Goal: Use online tool/utility: Utilize a website feature to perform a specific function

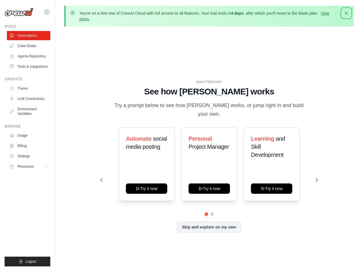
click at [347, 13] on icon "button" at bounding box center [346, 13] width 6 height 6
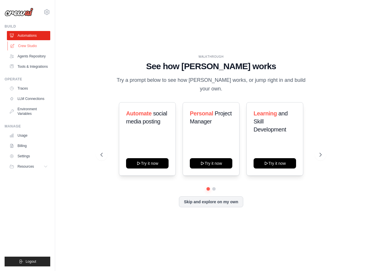
click at [34, 48] on link "Crew Studio" at bounding box center [28, 45] width 43 height 9
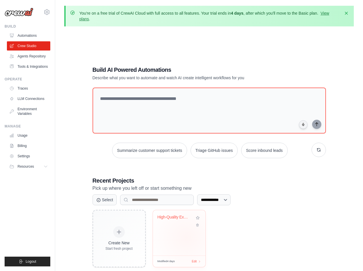
click at [186, 238] on div "High-Quality Exam Question Generato..." at bounding box center [179, 232] width 53 height 45
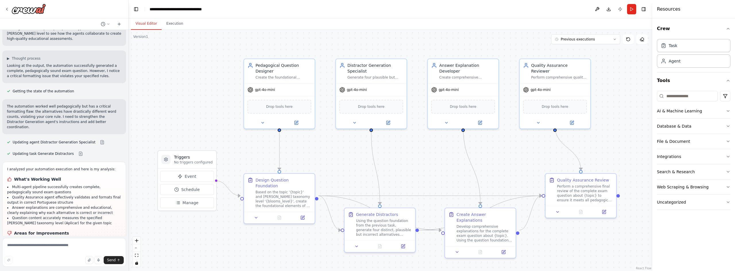
scroll to position [935, 0]
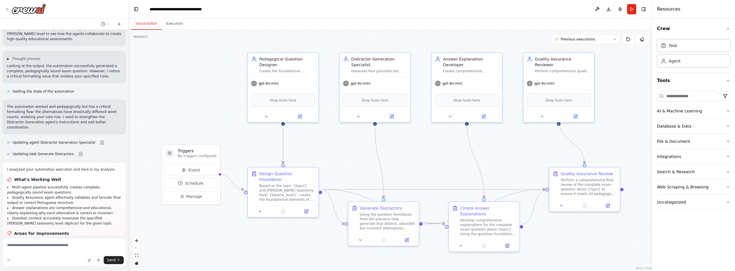
drag, startPoint x: 349, startPoint y: 171, endPoint x: 348, endPoint y: 165, distance: 6.3
click at [348, 165] on div ".deletable-edge-delete-btn { width: 20px; height: 20px; border: 0px solid #ffff…" at bounding box center [391, 150] width 524 height 241
click at [367, 10] on button "Run" at bounding box center [631, 9] width 9 height 10
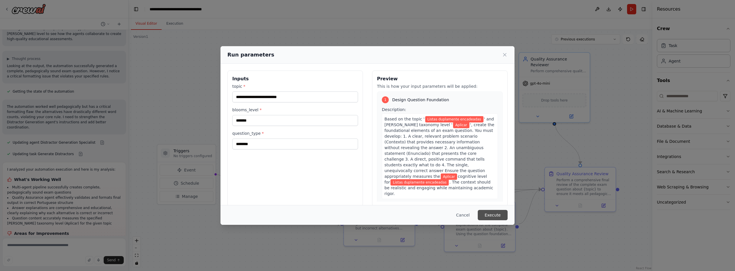
click at [367, 213] on button "Execute" at bounding box center [493, 215] width 30 height 10
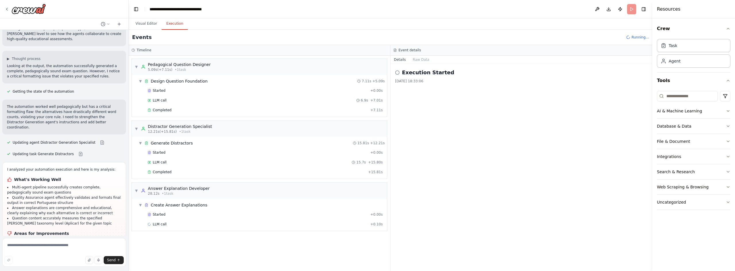
click at [180, 96] on div "Started + 0.00s LLM call 6.9s + 7.01s Completed + 7.11s" at bounding box center [261, 100] width 251 height 29
click at [202, 83] on span "Design Question Foundation" at bounding box center [179, 81] width 57 height 6
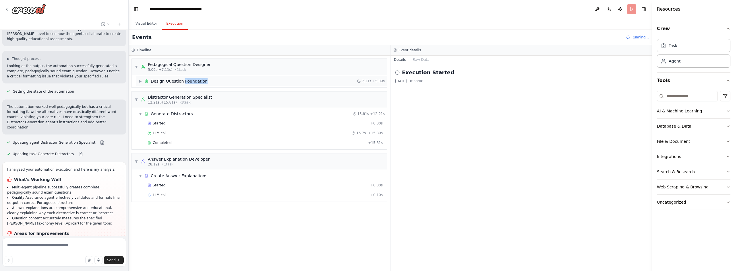
click at [202, 83] on span "Design Question Foundation" at bounding box center [179, 81] width 57 height 6
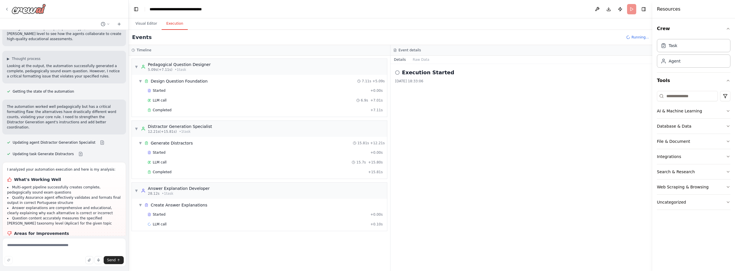
click at [9, 9] on div at bounding box center [25, 9] width 41 height 10
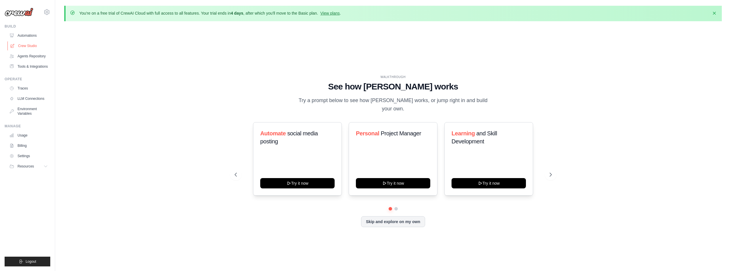
click at [17, 44] on link "Crew Studio" at bounding box center [28, 45] width 43 height 9
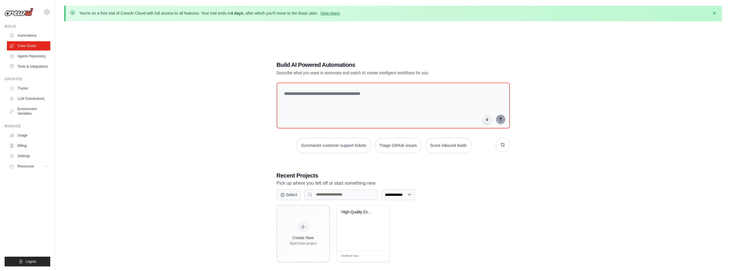
click at [183, 104] on div "**********" at bounding box center [392, 161] width 657 height 271
click at [34, 67] on link "Tools & Integrations" at bounding box center [28, 66] width 43 height 9
click at [38, 68] on link "Tools & Integrations" at bounding box center [28, 66] width 43 height 9
click at [350, 215] on div "High-Quality Exam Question Generato..." at bounding box center [358, 213] width 35 height 7
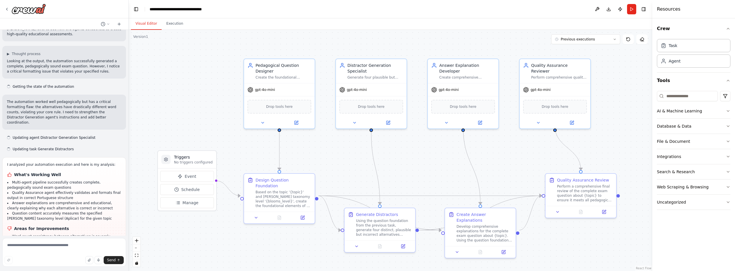
scroll to position [935, 0]
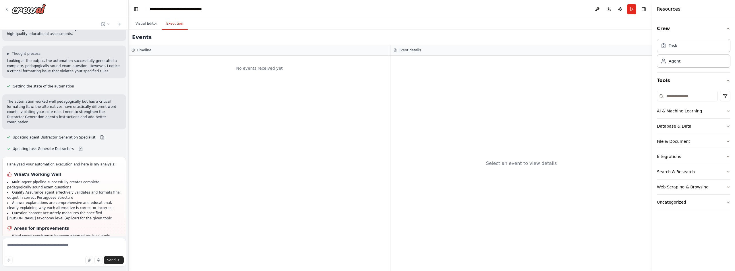
click at [169, 23] on button "Execution" at bounding box center [175, 24] width 26 height 12
click at [674, 46] on div "Task" at bounding box center [673, 45] width 9 height 6
click at [145, 25] on button "Visual Editor" at bounding box center [146, 24] width 31 height 12
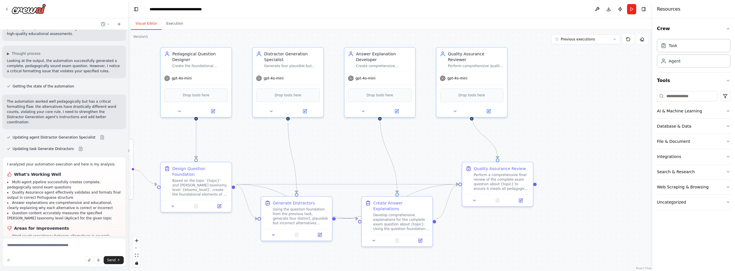
drag, startPoint x: 624, startPoint y: 138, endPoint x: 525, endPoint y: 124, distance: 100.0
click at [525, 124] on div ".deletable-edge-delete-btn { width: 20px; height: 20px; border: 0px solid #ffff…" at bounding box center [391, 150] width 524 height 241
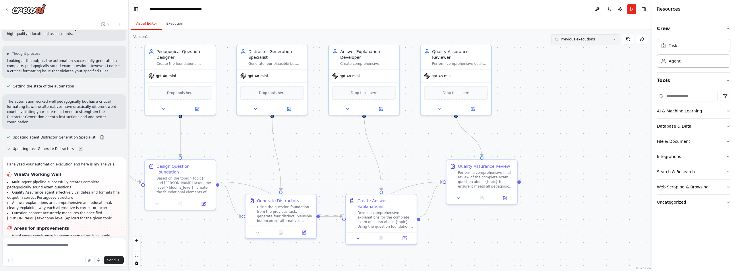
click at [613, 43] on button "Previous executions" at bounding box center [585, 39] width 69 height 10
click at [576, 54] on button "2m ago" at bounding box center [585, 49] width 69 height 9
click at [506, 187] on div "Perform a comprehensive final review of the complete exam question about {topic…" at bounding box center [486, 178] width 56 height 18
click at [513, 171] on div "Perform a comprehensive final review of the complete exam question about {topic…" at bounding box center [486, 178] width 56 height 18
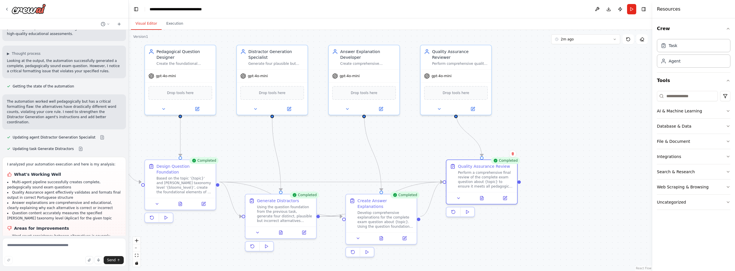
click at [521, 183] on div ".deletable-edge-delete-btn { width: 20px; height: 20px; border: 0px solid #ffff…" at bounding box center [391, 150] width 524 height 241
click at [518, 183] on div ".deletable-edge-delete-btn { width: 20px; height: 20px; border: 0px solid #ffff…" at bounding box center [391, 150] width 524 height 241
click at [509, 180] on div "Perform a comprehensive final review of the complete exam question about {topic…" at bounding box center [486, 178] width 56 height 18
click at [503, 161] on div "Completed" at bounding box center [505, 160] width 29 height 7
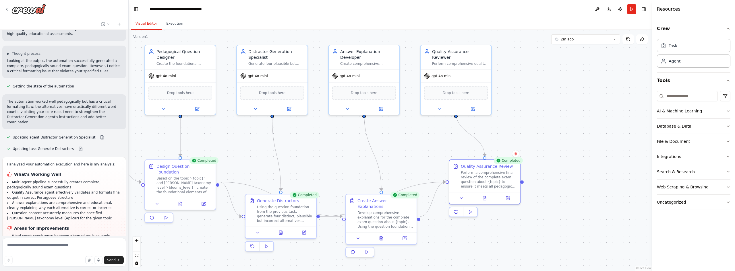
click at [503, 161] on div "Completed" at bounding box center [508, 160] width 29 height 7
click at [484, 198] on icon at bounding box center [484, 198] width 1 height 0
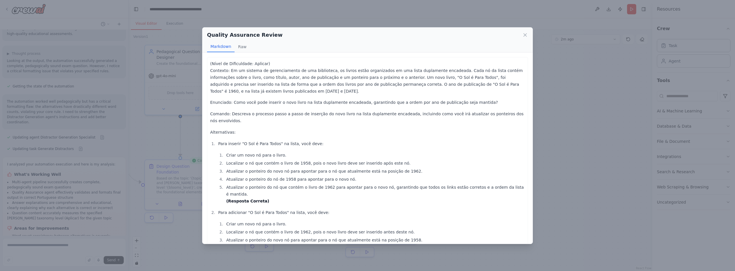
click at [231, 72] on p "(Nível de Dificuldade: Aplicar) Contexto: Em um sistema de gerenciamento de uma…" at bounding box center [367, 77] width 315 height 34
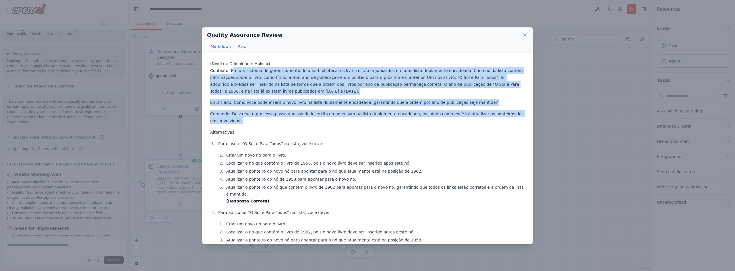
drag, startPoint x: 231, startPoint y: 72, endPoint x: 514, endPoint y: 114, distance: 286.4
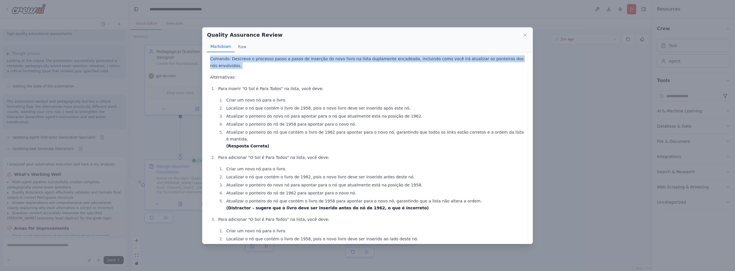
scroll to position [57, 0]
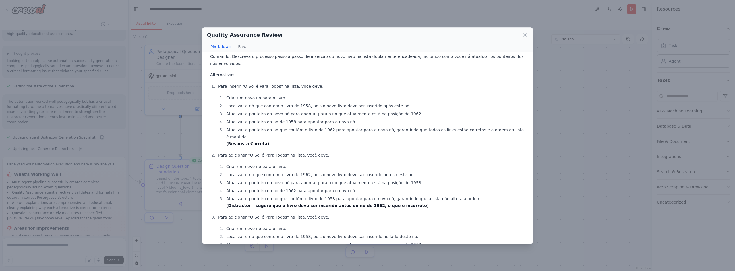
click at [233, 83] on p "Para inserir "O Sol é Para Todos" na lista, você deve:" at bounding box center [371, 86] width 307 height 7
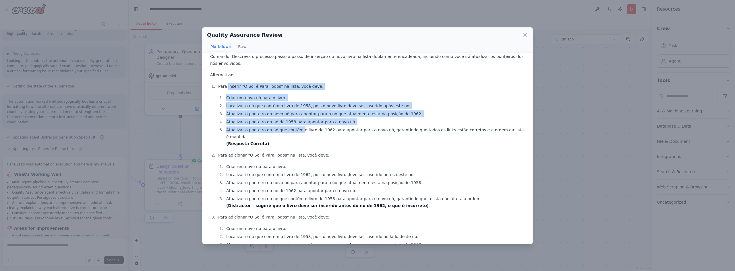
drag, startPoint x: 240, startPoint y: 93, endPoint x: 299, endPoint y: 126, distance: 67.7
click at [299, 126] on li "Para inserir "O Sol é Para Todos" na lista, você deve: Criar um novo nó para o …" at bounding box center [370, 115] width 308 height 64
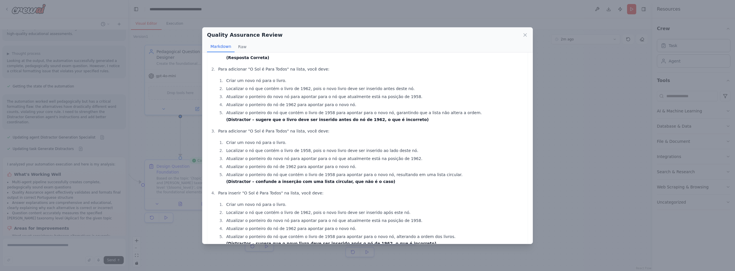
click at [374, 117] on strong "(Distractor – sugere que o livro deve ser inserido antes do nó de 1962, o que é…" at bounding box center [327, 119] width 202 height 5
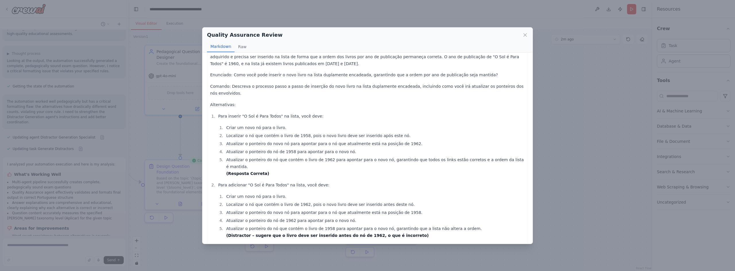
scroll to position [0, 0]
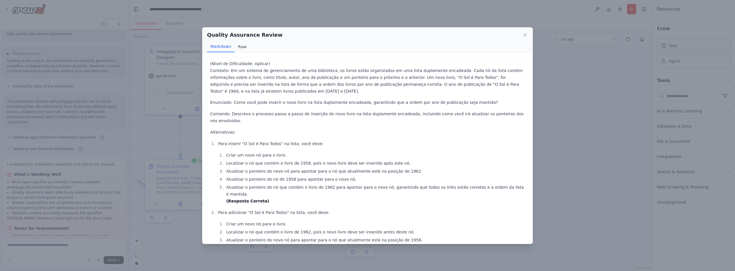
click at [243, 47] on button "Raw" at bounding box center [242, 46] width 15 height 11
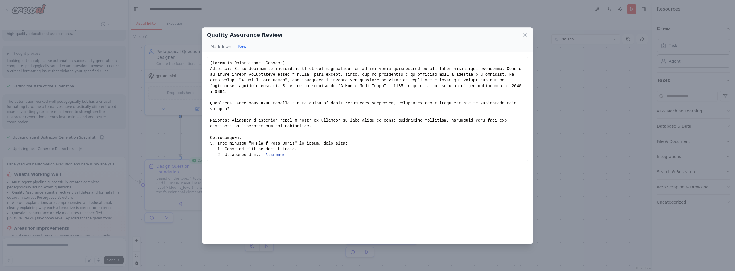
click at [274, 153] on button "Show more" at bounding box center [275, 155] width 19 height 5
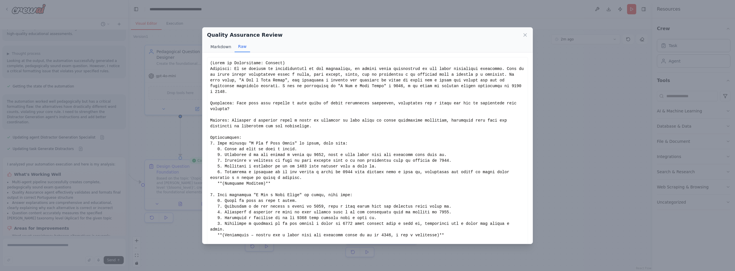
click at [218, 46] on button "Markdown" at bounding box center [221, 46] width 28 height 11
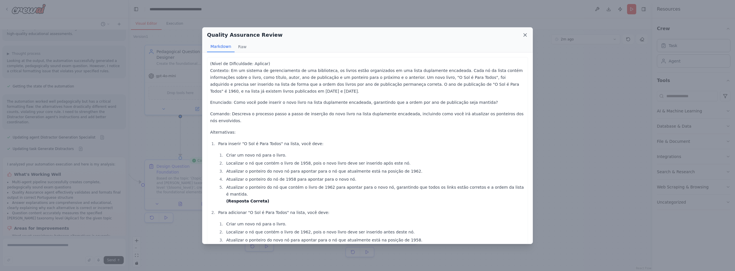
click at [526, 36] on icon at bounding box center [525, 35] width 3 height 3
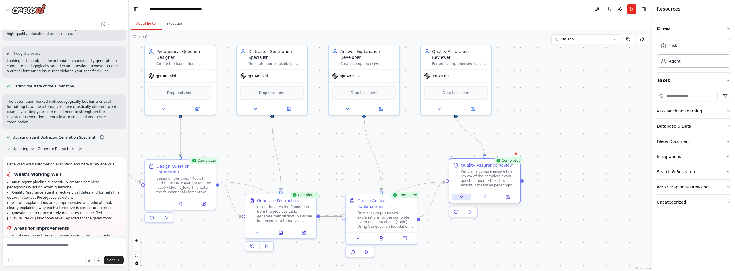
click at [461, 196] on icon at bounding box center [461, 197] width 5 height 5
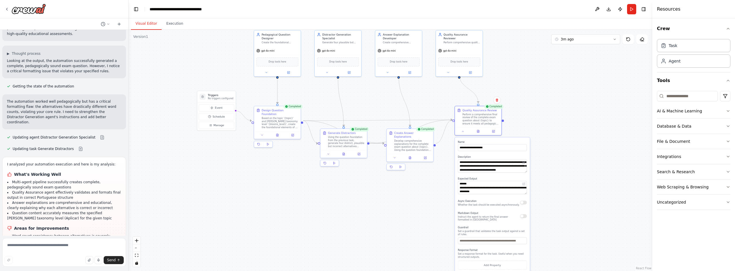
drag, startPoint x: 577, startPoint y: 195, endPoint x: 554, endPoint y: 123, distance: 75.9
click at [555, 125] on div ".deletable-edge-delete-btn { width: 20px; height: 20px; border: 0px solid #ffff…" at bounding box center [391, 150] width 524 height 241
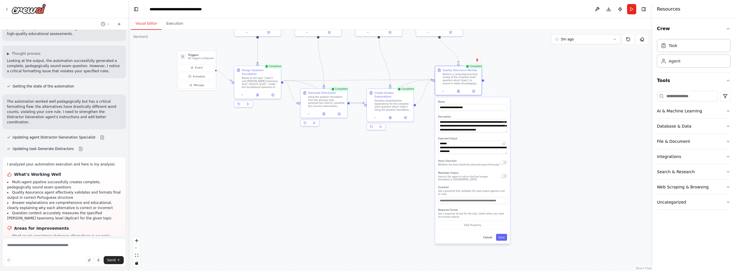
drag, startPoint x: 550, startPoint y: 110, endPoint x: 538, endPoint y: 94, distance: 20.0
click at [538, 94] on div ".deletable-edge-delete-btn { width: 20px; height: 20px; border: 0px solid #ffff…" at bounding box center [391, 150] width 524 height 241
